Goal: Task Accomplishment & Management: Complete application form

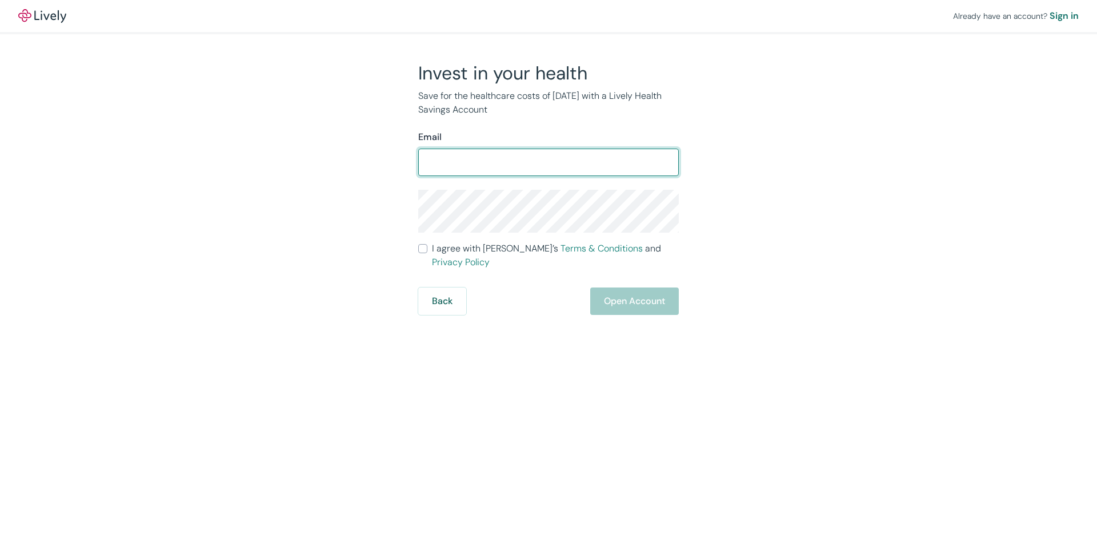
click at [443, 158] on input "Email" at bounding box center [548, 162] width 261 height 23
type input "[EMAIL_ADDRESS][DOMAIN_NAME]"
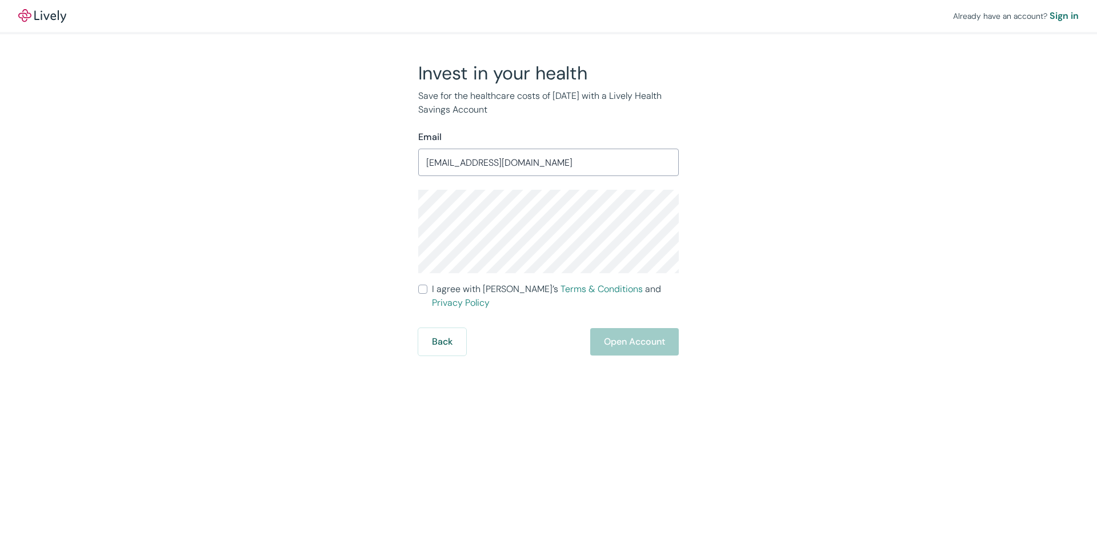
click at [526, 381] on div "Already have an account? Sign in Invest in your health Save for the healthcare …" at bounding box center [548, 273] width 1097 height 547
click at [421, 289] on input "I agree with Lively’s Terms & Conditions and Privacy Policy" at bounding box center [422, 289] width 9 height 9
checkbox input "true"
click at [618, 328] on button "Open Account" at bounding box center [634, 341] width 89 height 27
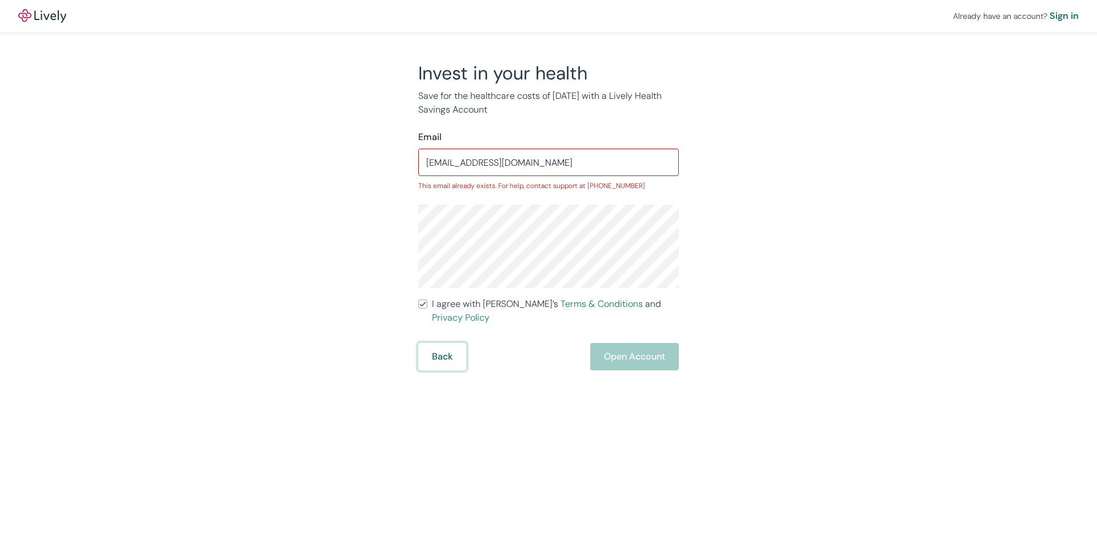
click at [441, 343] on button "Back" at bounding box center [442, 356] width 48 height 27
